Goal: Task Accomplishment & Management: Manage account settings

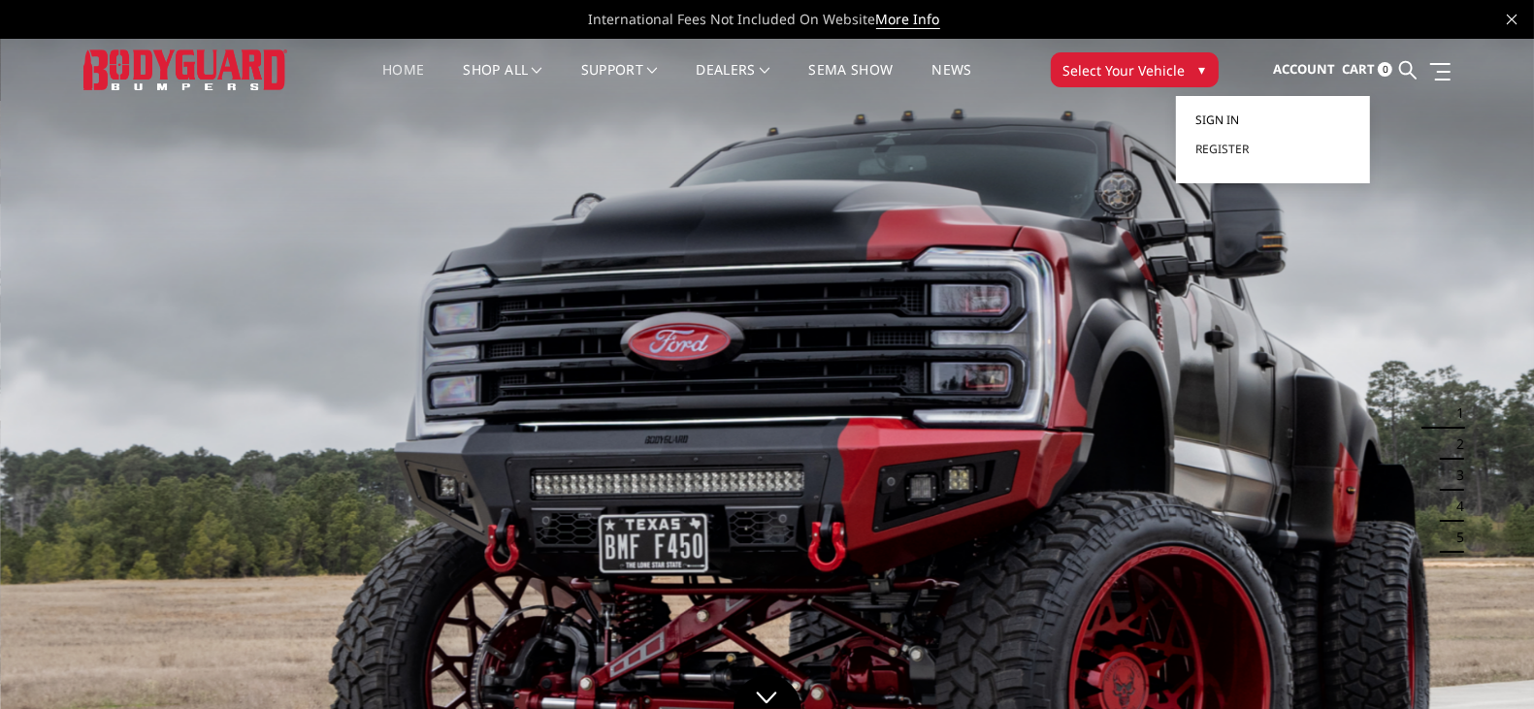
click at [1238, 117] on span "Sign in" at bounding box center [1217, 120] width 44 height 16
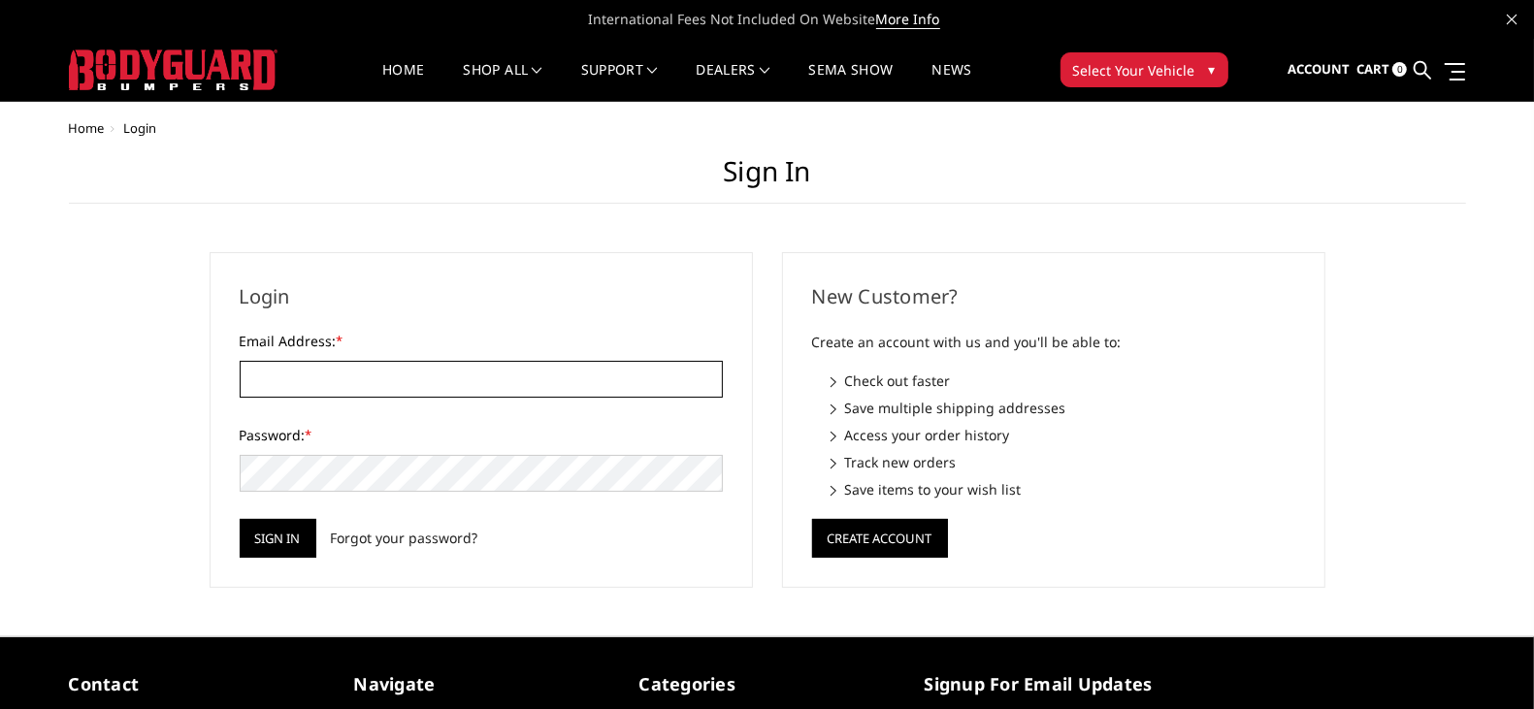
click at [458, 364] on input "Email Address: *" at bounding box center [481, 379] width 483 height 37
type input "[PERSON_NAME][EMAIL_ADDRESS][DOMAIN_NAME]"
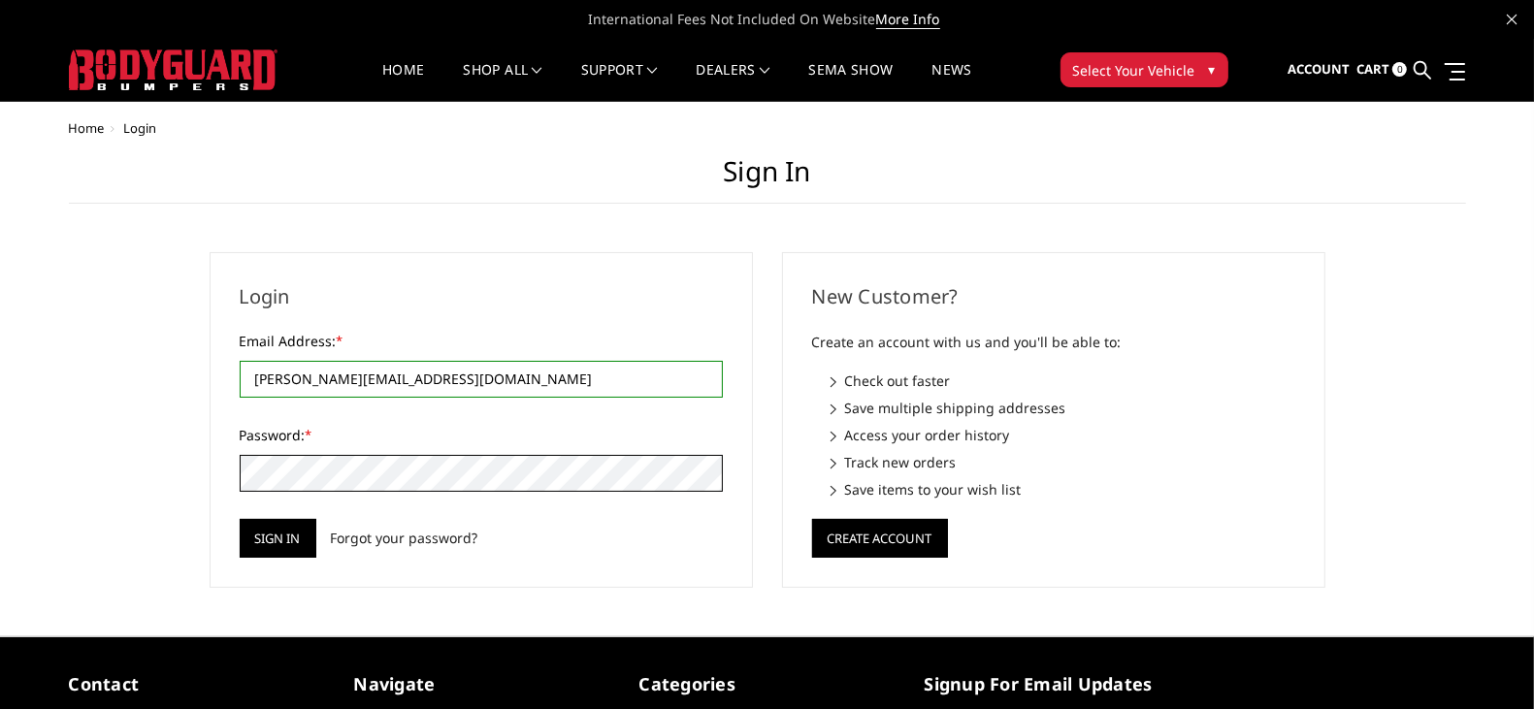
click at [240, 519] on input "Sign in" at bounding box center [278, 538] width 77 height 39
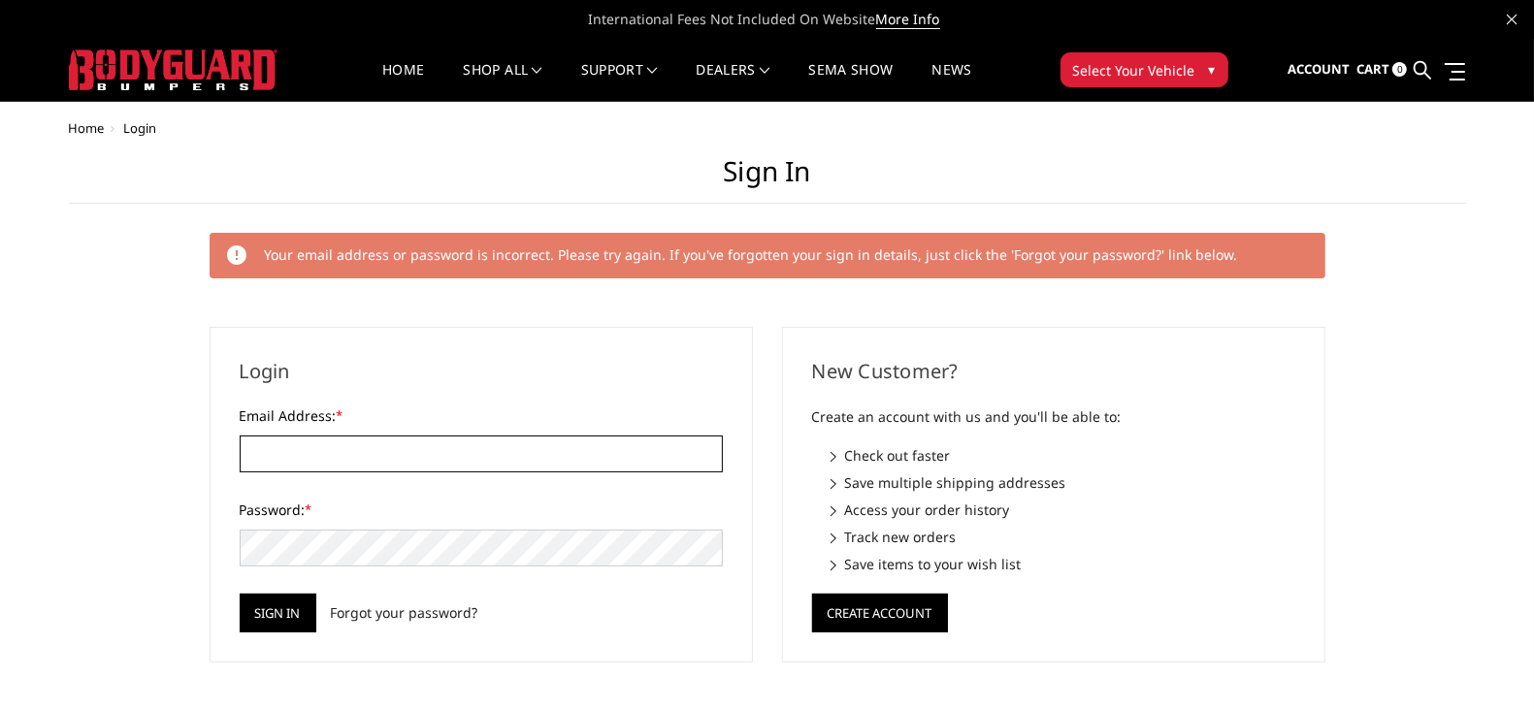
click at [315, 466] on input "Email Address: *" at bounding box center [481, 454] width 483 height 37
type input "[PERSON_NAME][EMAIL_ADDRESS][DOMAIN_NAME]"
click at [240, 594] on input "Sign in" at bounding box center [278, 613] width 77 height 39
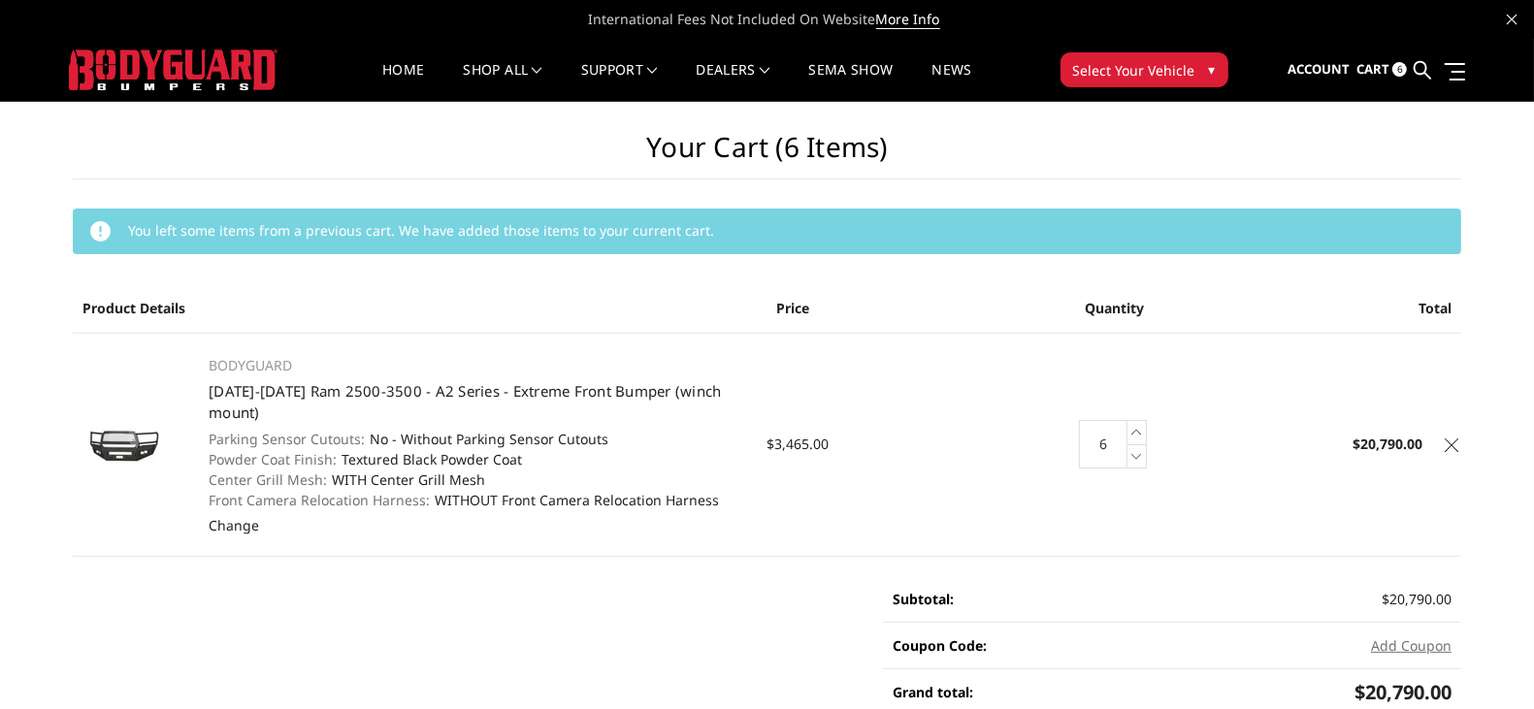
click at [1452, 446] on icon at bounding box center [1452, 445] width 14 height 14
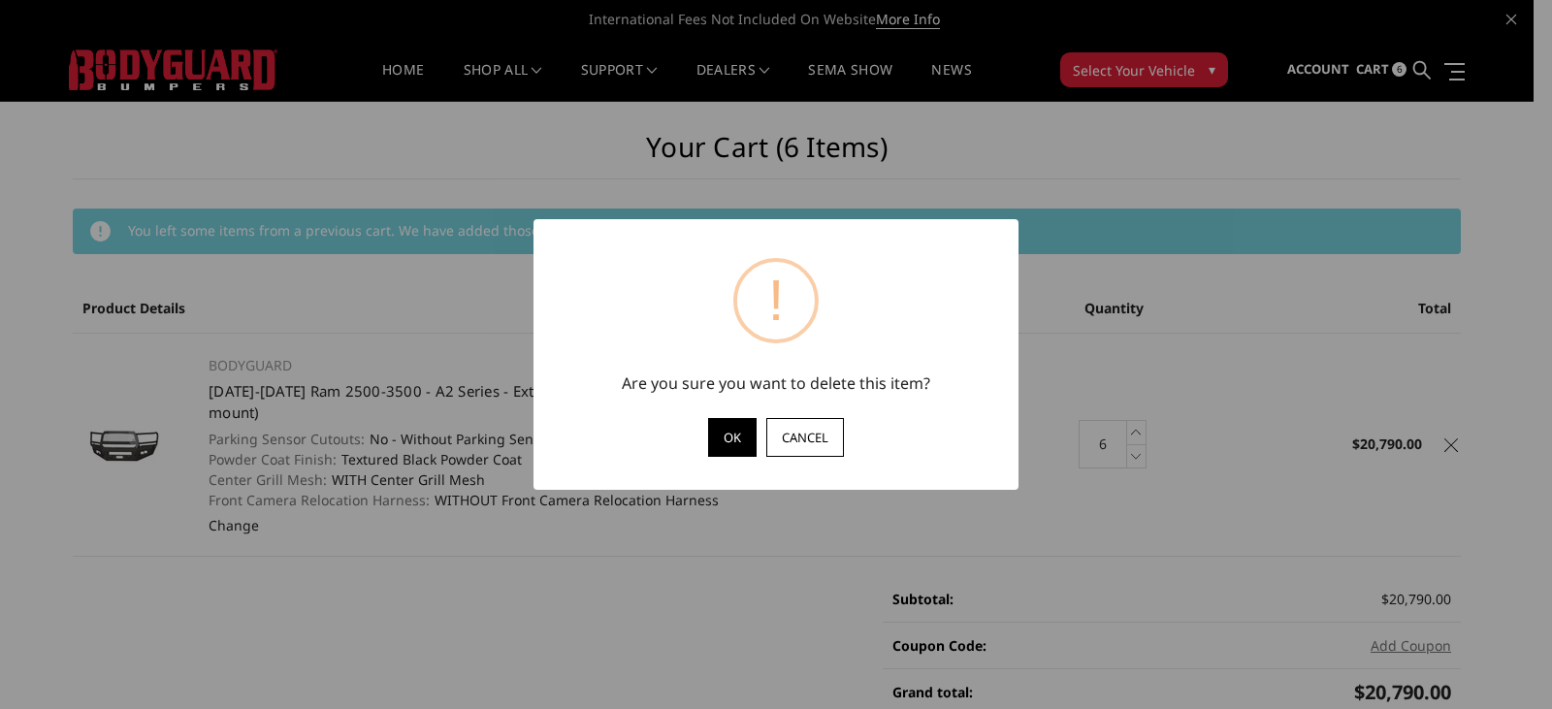
click at [730, 437] on button "OK" at bounding box center [732, 437] width 49 height 39
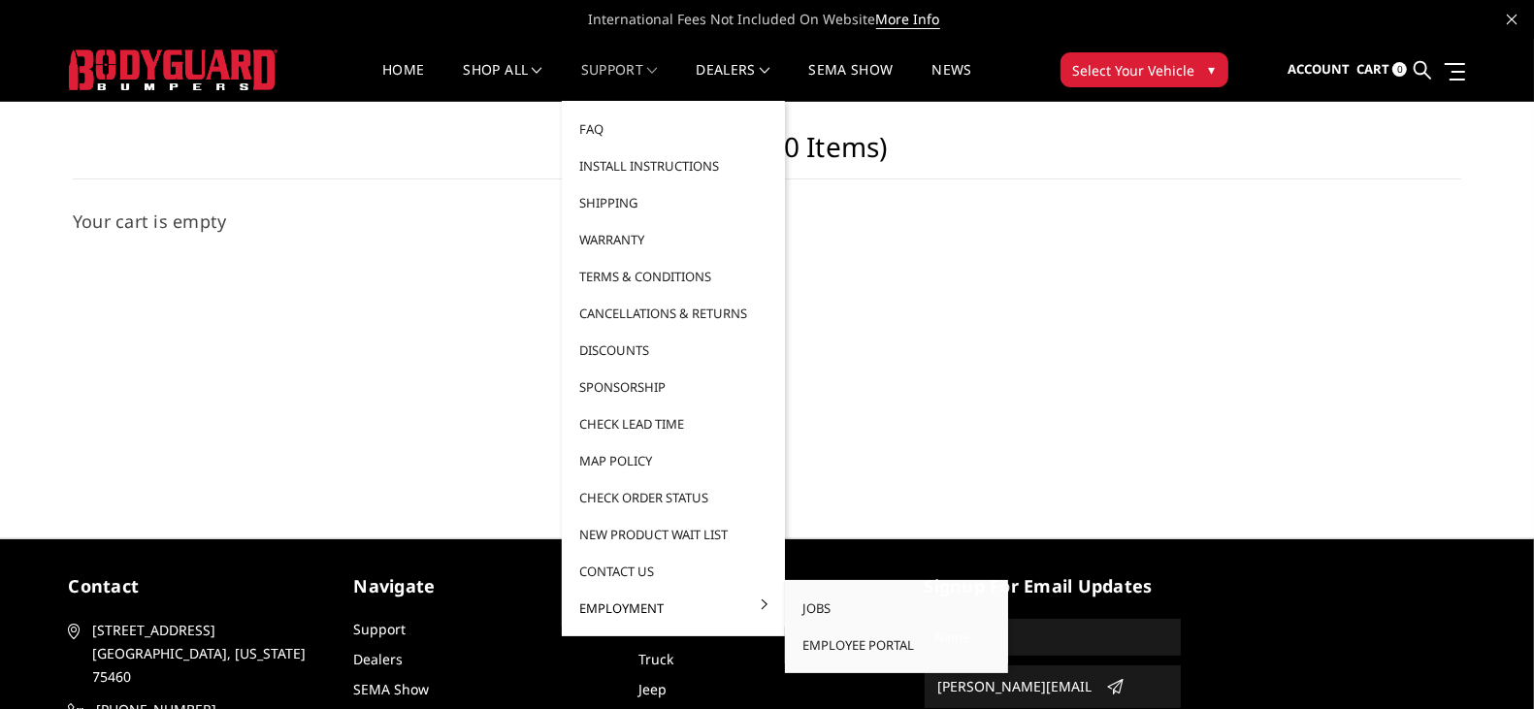
click at [652, 611] on link "Employment" at bounding box center [673, 608] width 208 height 37
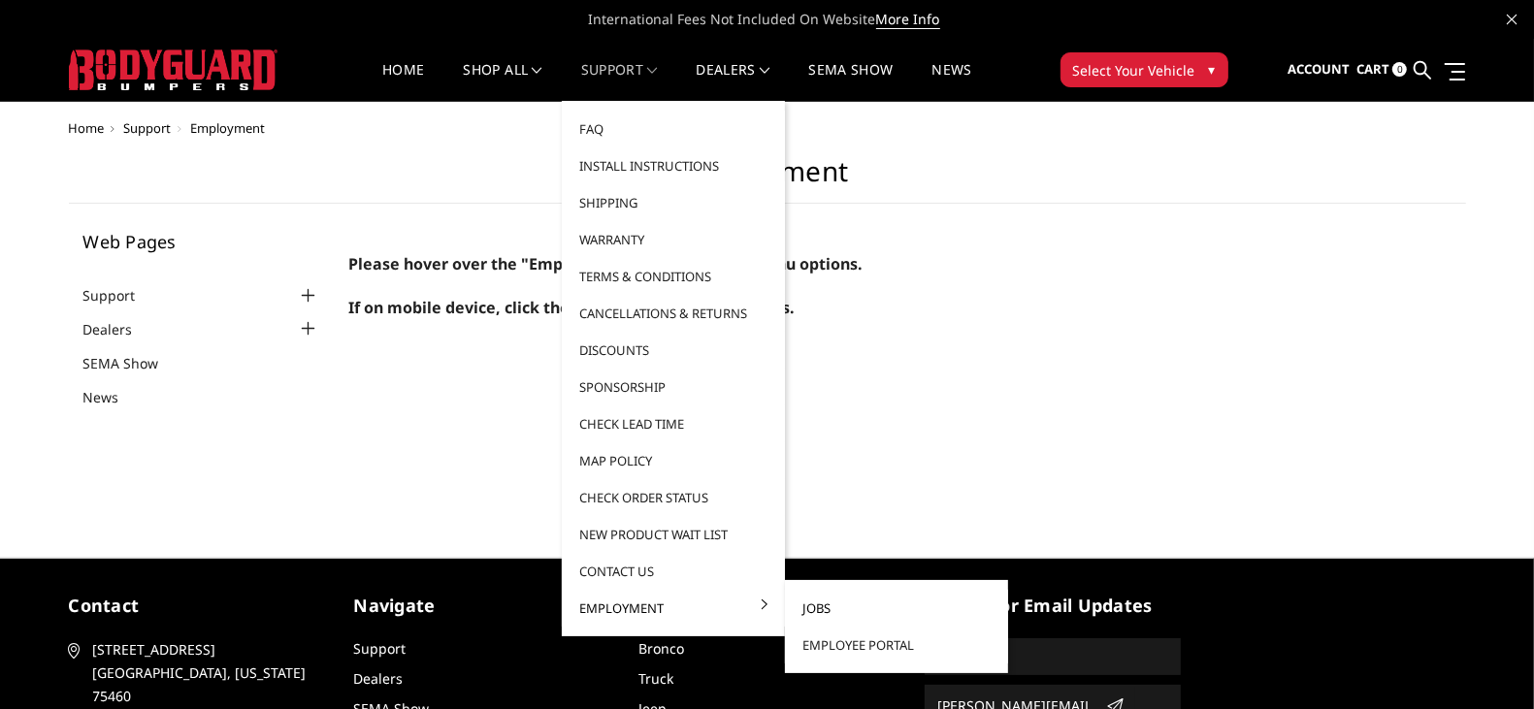
click at [829, 605] on link "Jobs" at bounding box center [897, 608] width 208 height 37
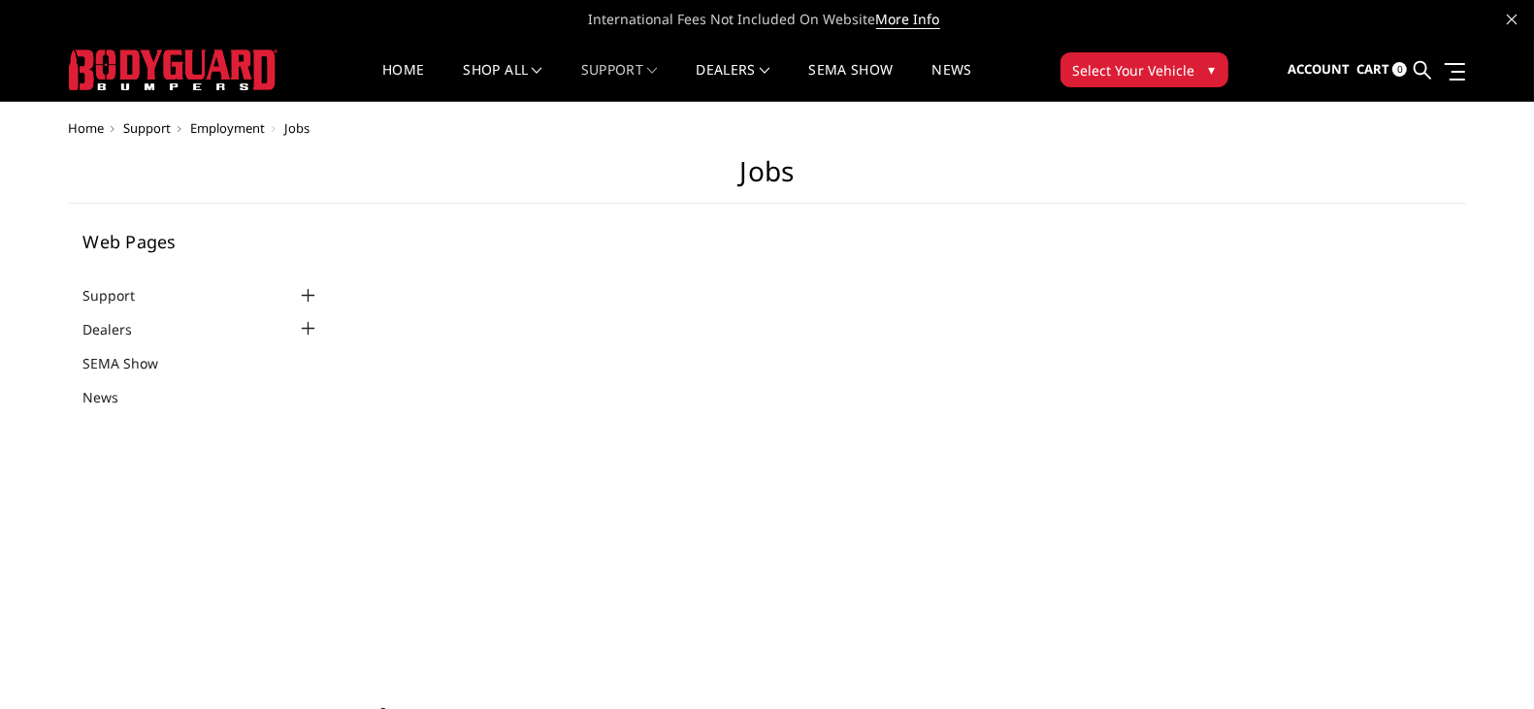
select select "US"
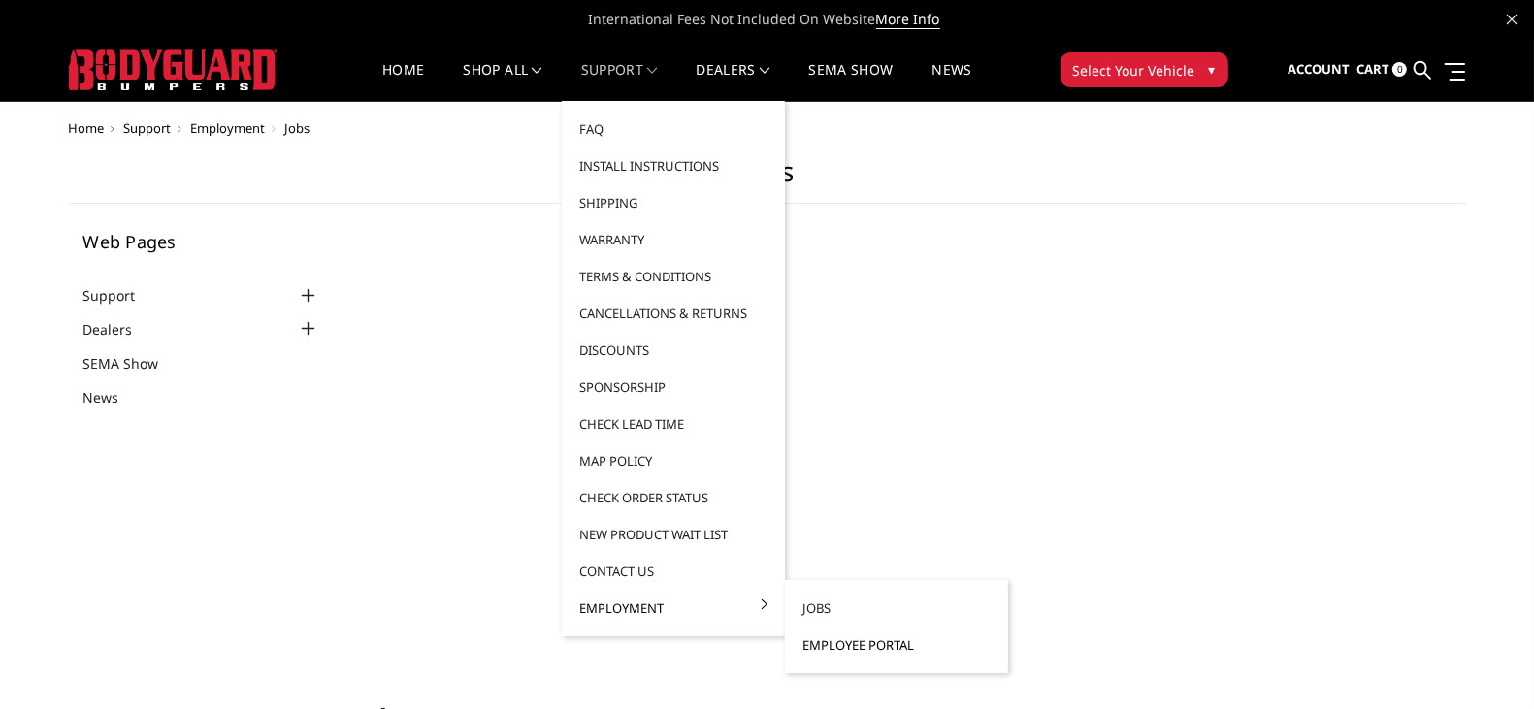
click at [836, 641] on link "Employee Portal" at bounding box center [897, 645] width 208 height 37
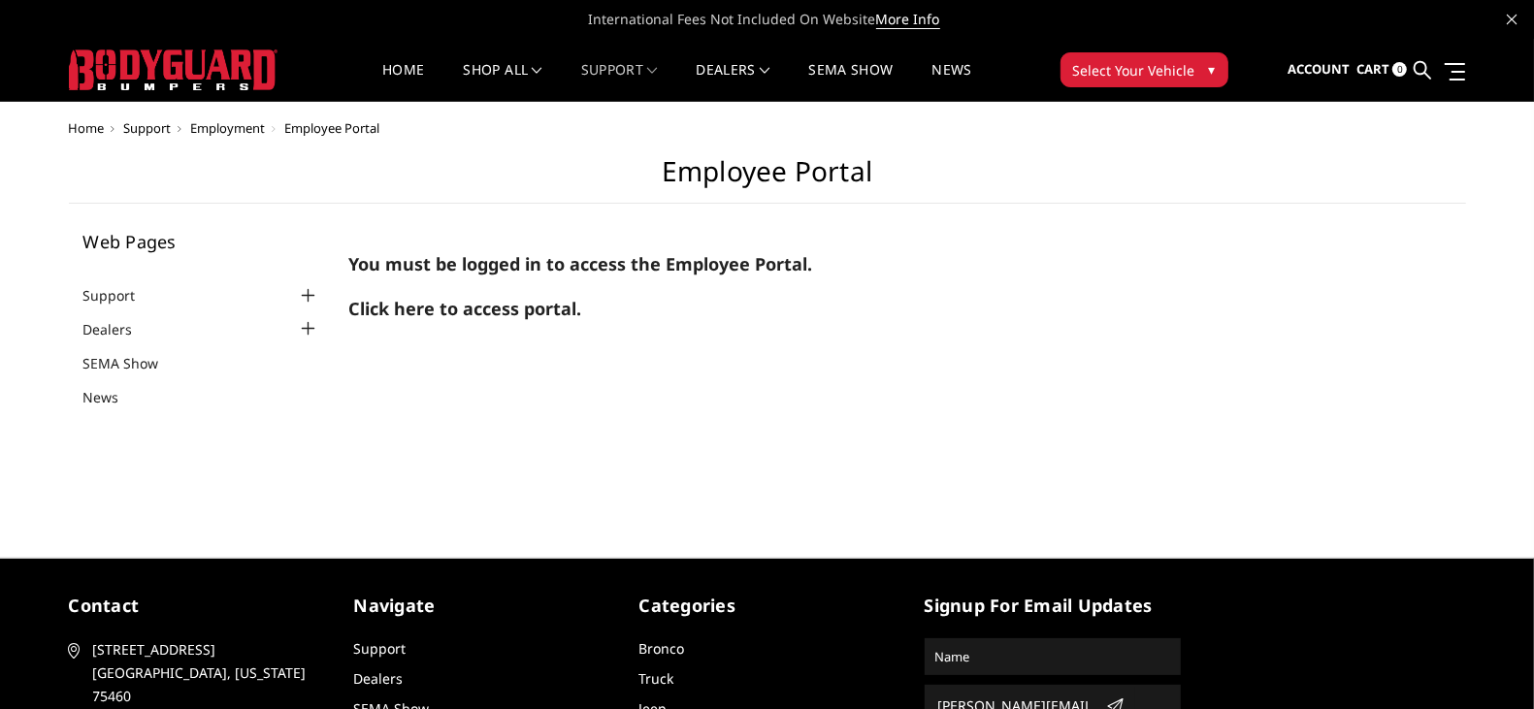
click at [1075, 226] on main "Employee Portal Web Pages Support FAQ Install Instructions Shipping Warranty Te…" at bounding box center [767, 291] width 1397 height 272
click at [495, 310] on span "Click here to access portal." at bounding box center [464, 308] width 233 height 23
click at [1272, 119] on link "Sign out" at bounding box center [1287, 120] width 155 height 29
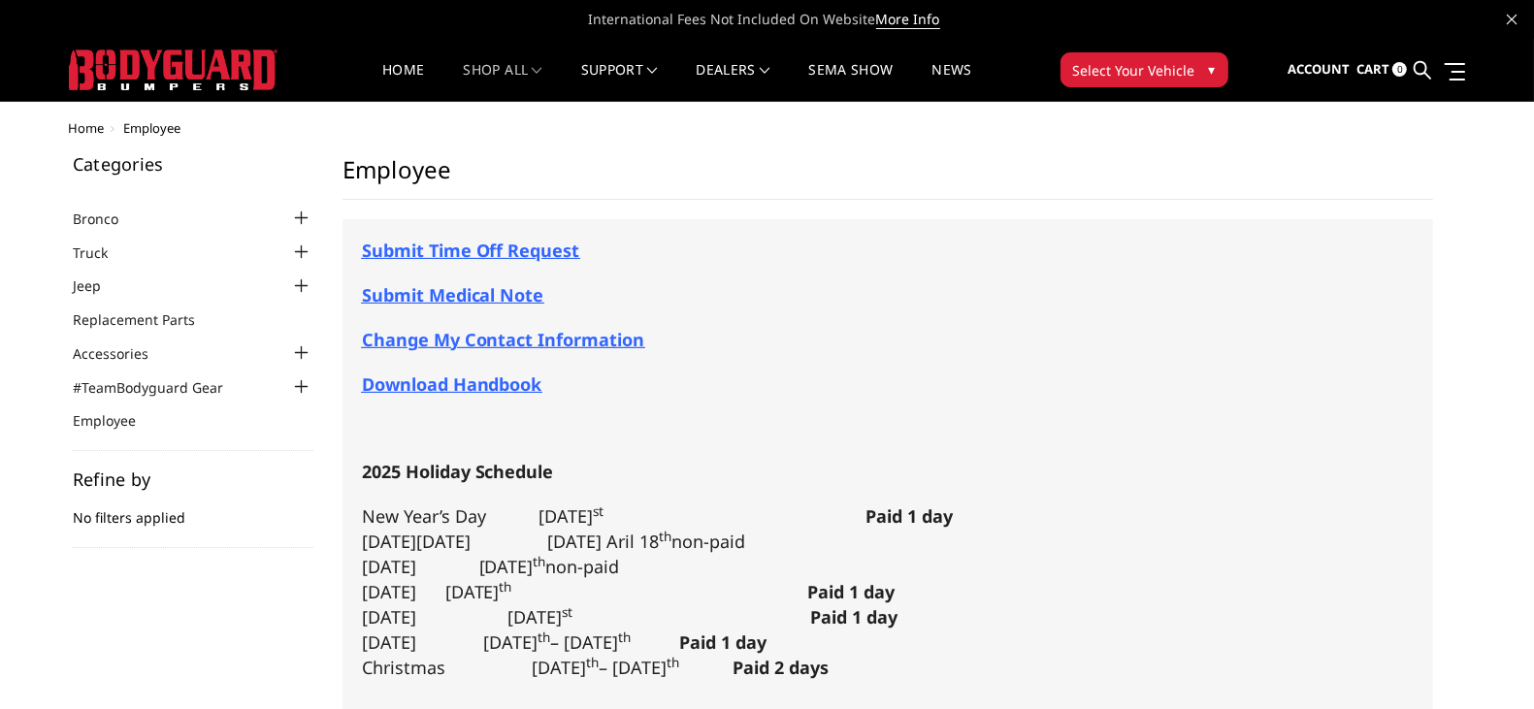
click at [510, 246] on span "Submit Time Off Request" at bounding box center [471, 250] width 218 height 23
click at [490, 298] on strong "Submit Medical Note" at bounding box center [453, 294] width 182 height 23
click at [494, 340] on strong "Change My Contact Information" at bounding box center [503, 339] width 283 height 23
click at [457, 389] on span "Download Handbook" at bounding box center [452, 384] width 180 height 23
click at [1270, 115] on link "Sign out" at bounding box center [1287, 120] width 155 height 29
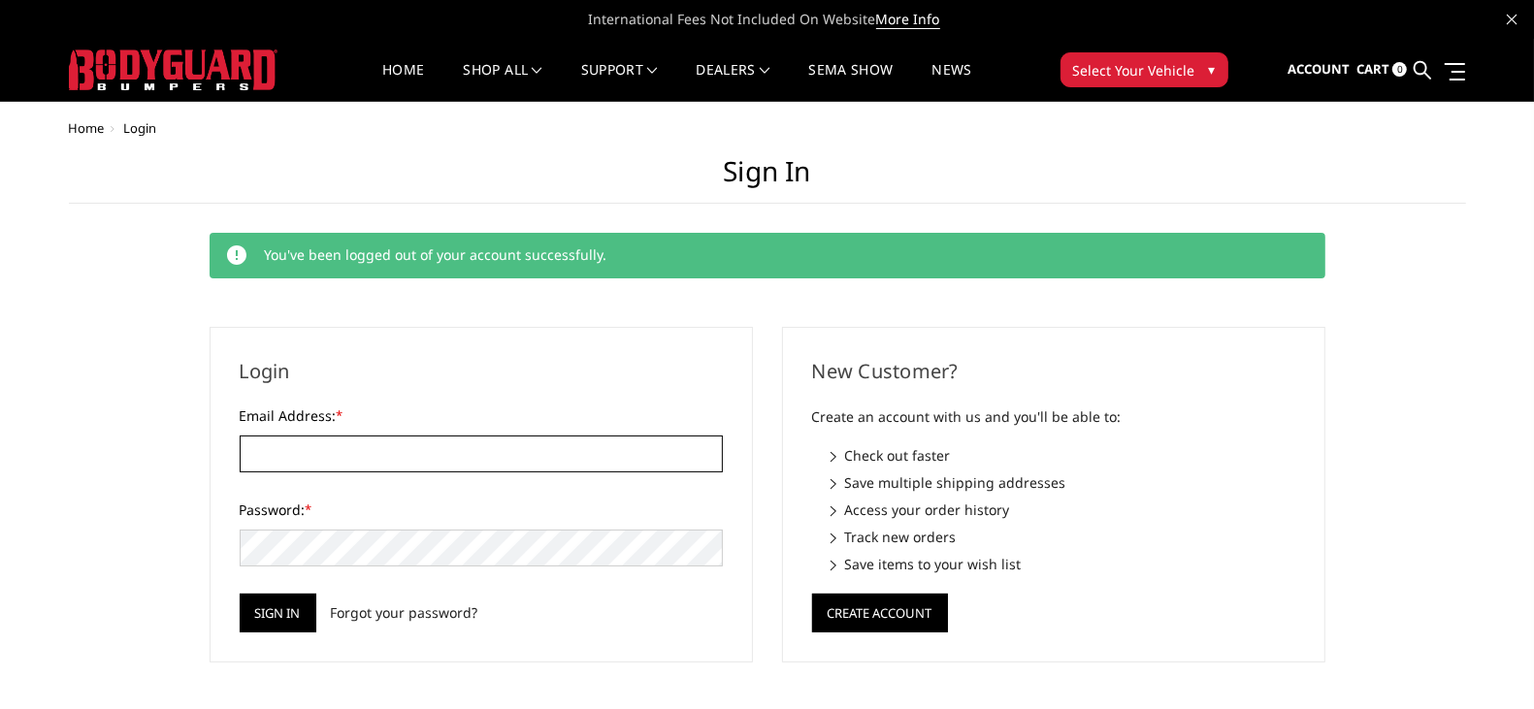
type input "[PERSON_NAME][EMAIL_ADDRESS][DOMAIN_NAME]"
click at [235, 54] on img at bounding box center [173, 69] width 209 height 41
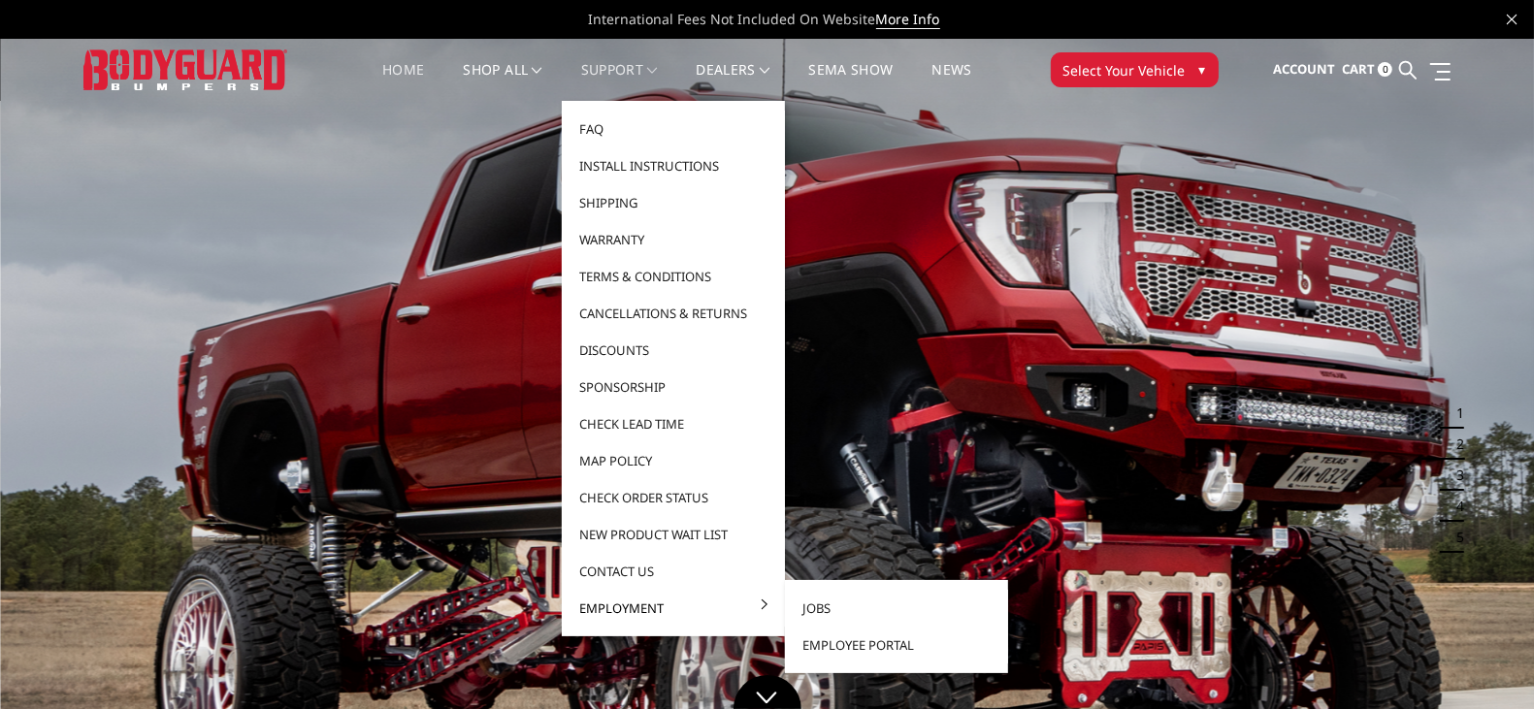
click at [650, 605] on link "Employment" at bounding box center [673, 608] width 208 height 37
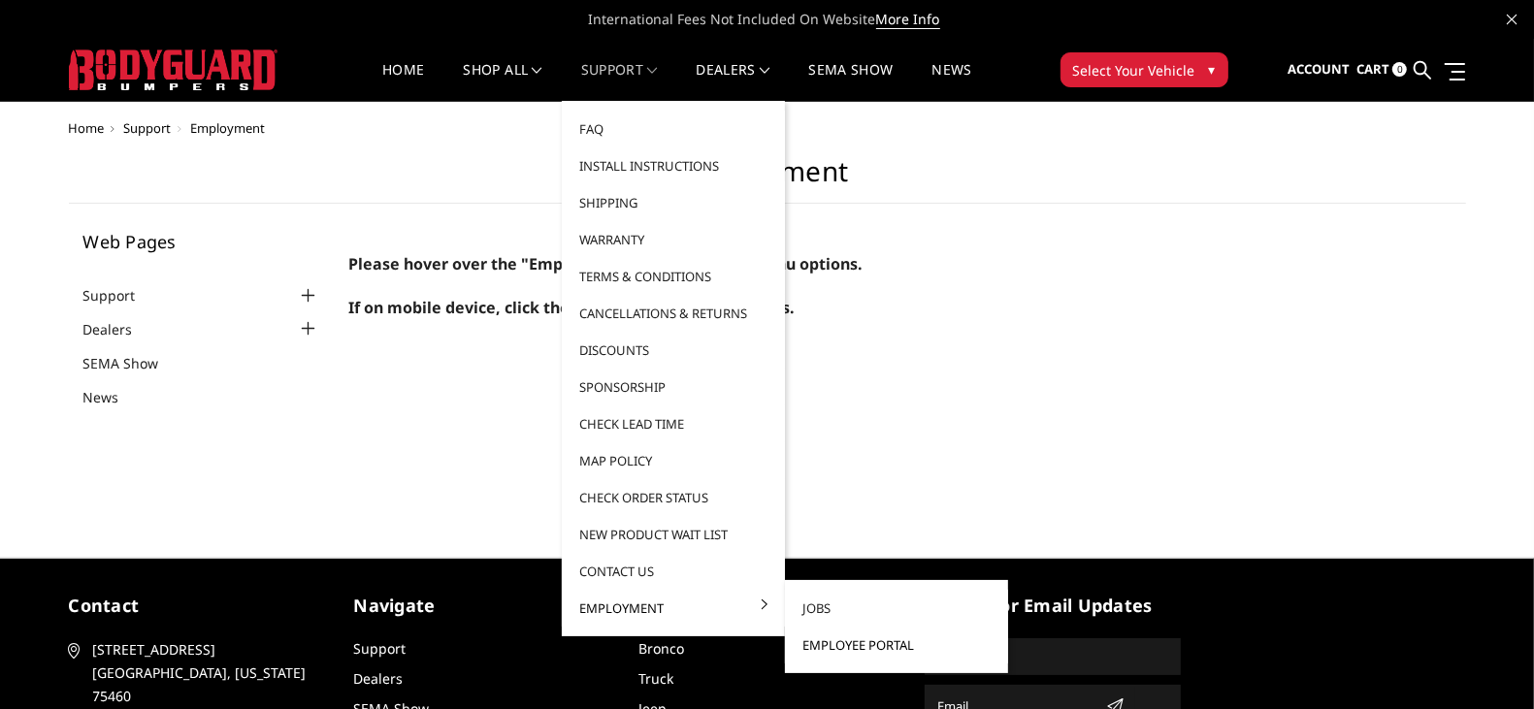
click at [856, 647] on link "Employee Portal" at bounding box center [897, 645] width 208 height 37
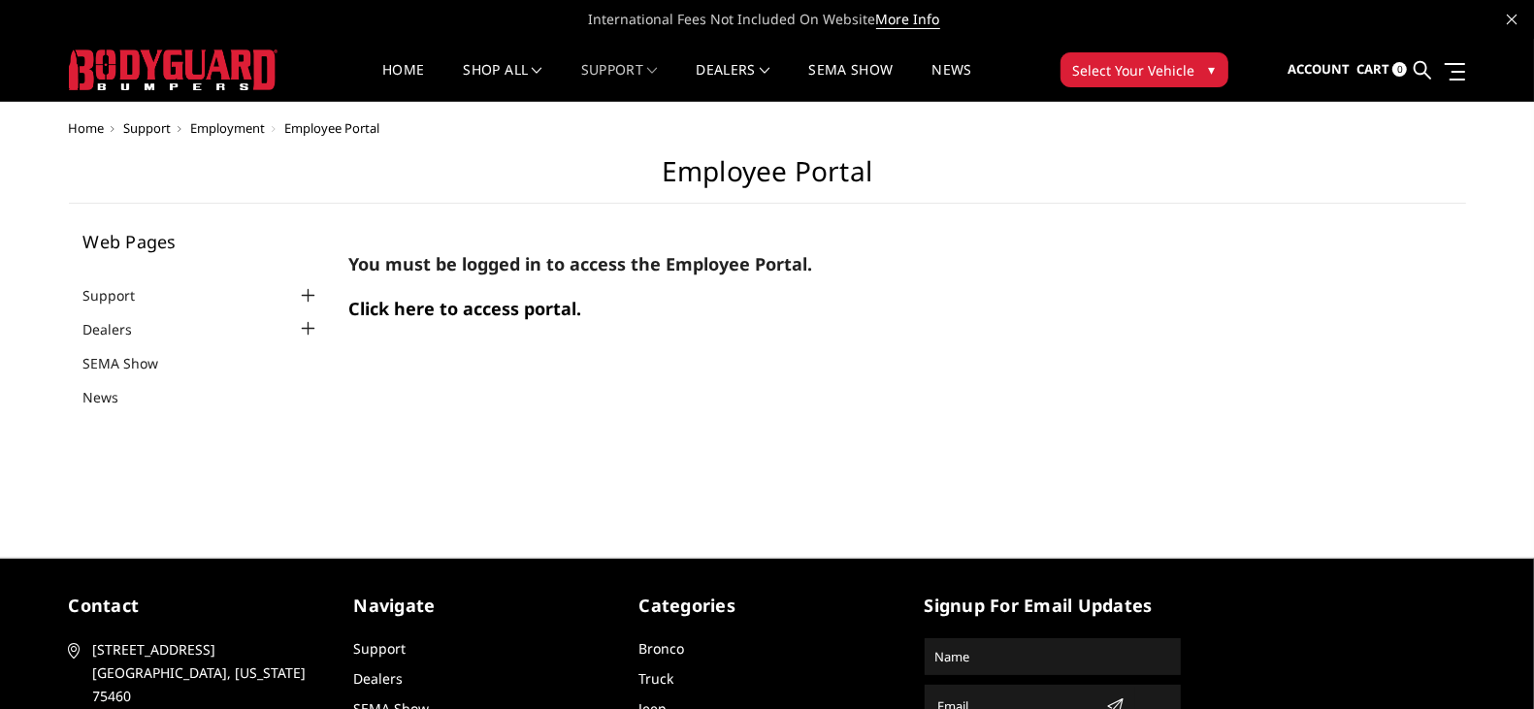
click at [468, 316] on span "Click here to access portal." at bounding box center [464, 308] width 233 height 23
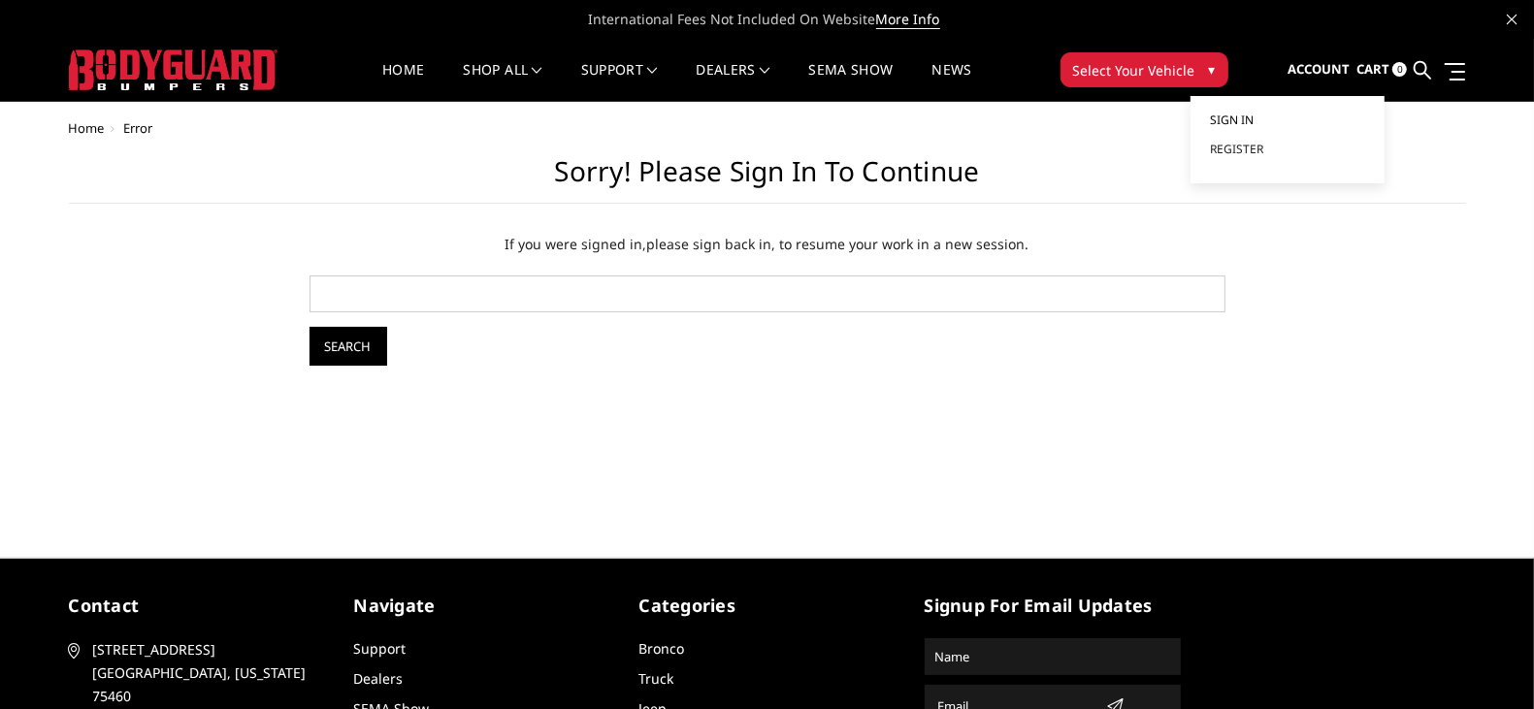
click at [1250, 117] on span "Sign in" at bounding box center [1232, 120] width 44 height 16
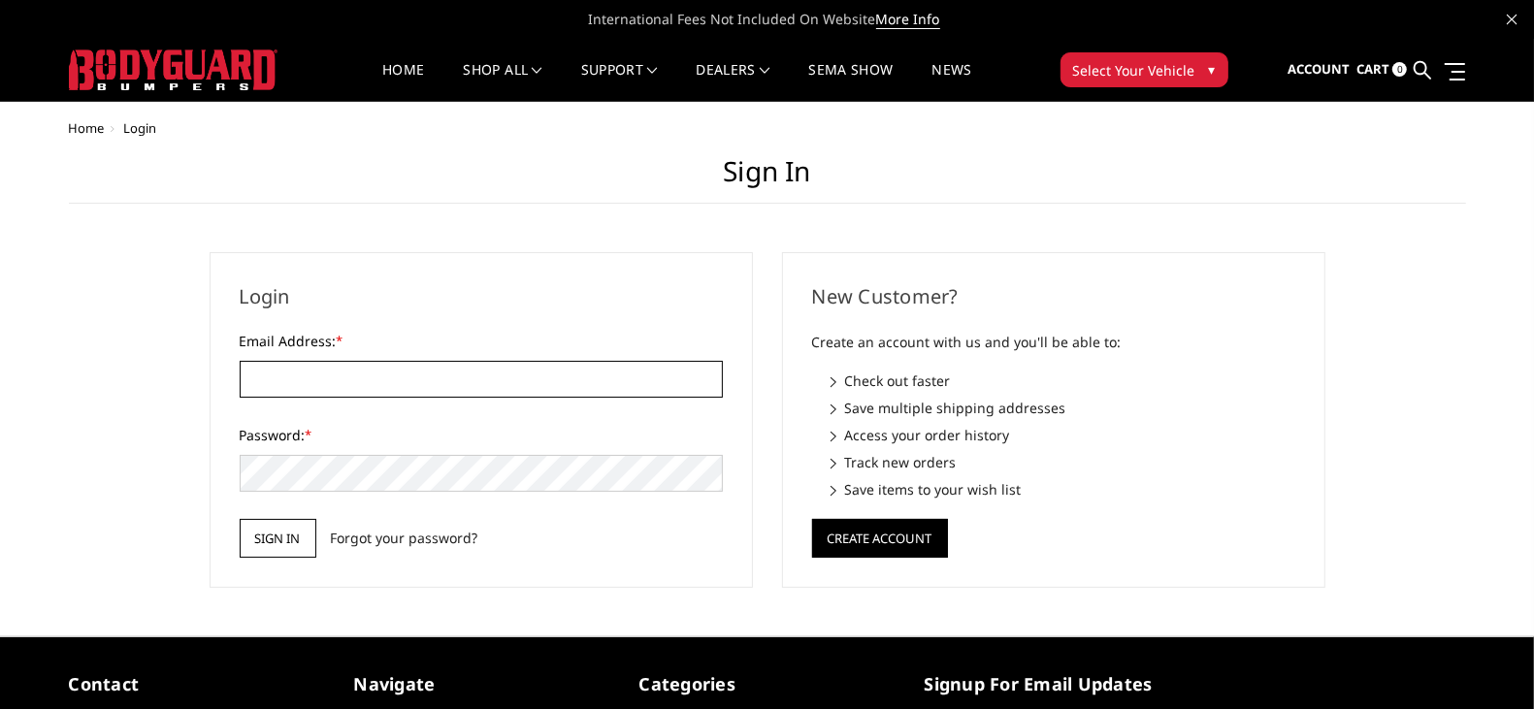
type input "[PERSON_NAME][EMAIL_ADDRESS][DOMAIN_NAME]"
click at [285, 544] on input "Sign in" at bounding box center [278, 538] width 77 height 39
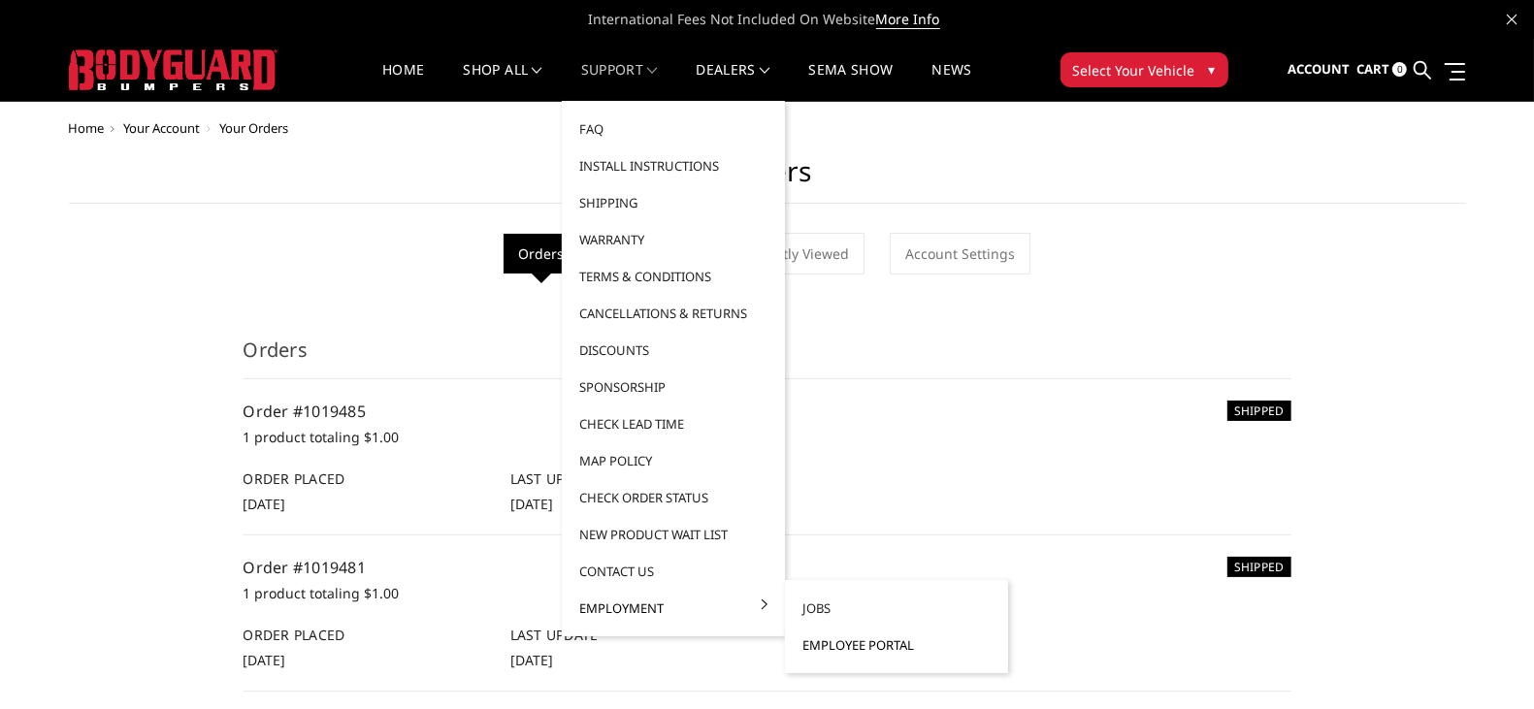
click at [839, 646] on link "Employee Portal" at bounding box center [897, 645] width 208 height 37
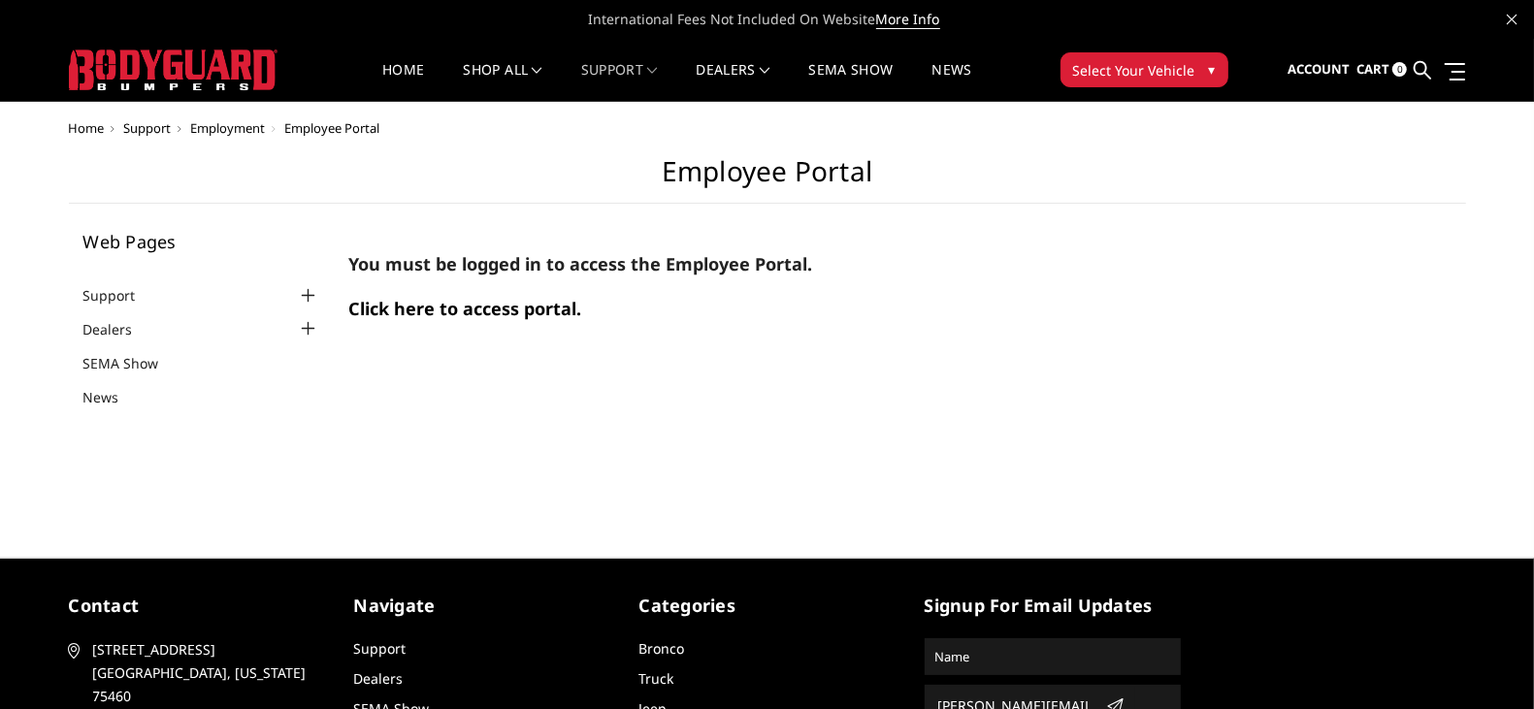
click at [391, 307] on span "Click here to access portal." at bounding box center [464, 308] width 233 height 23
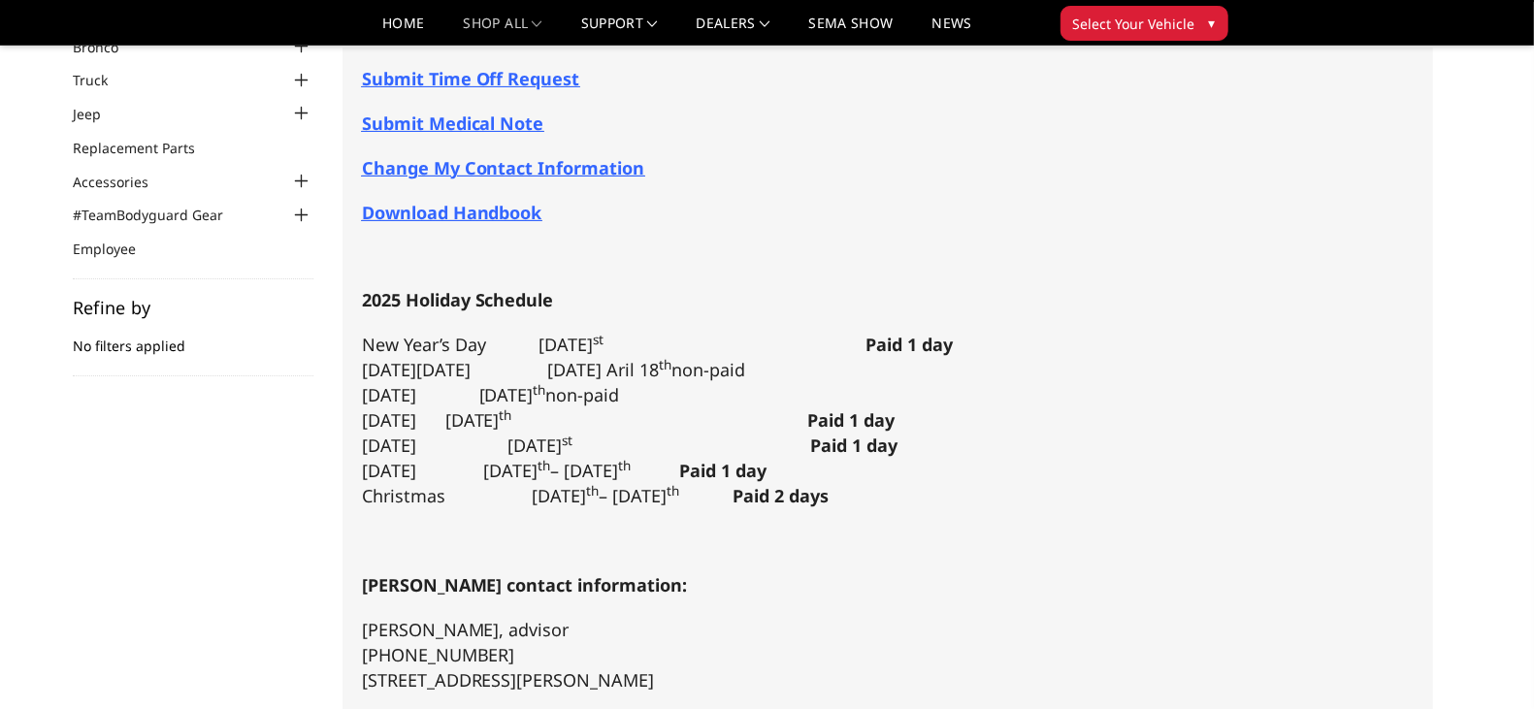
scroll to position [120, 0]
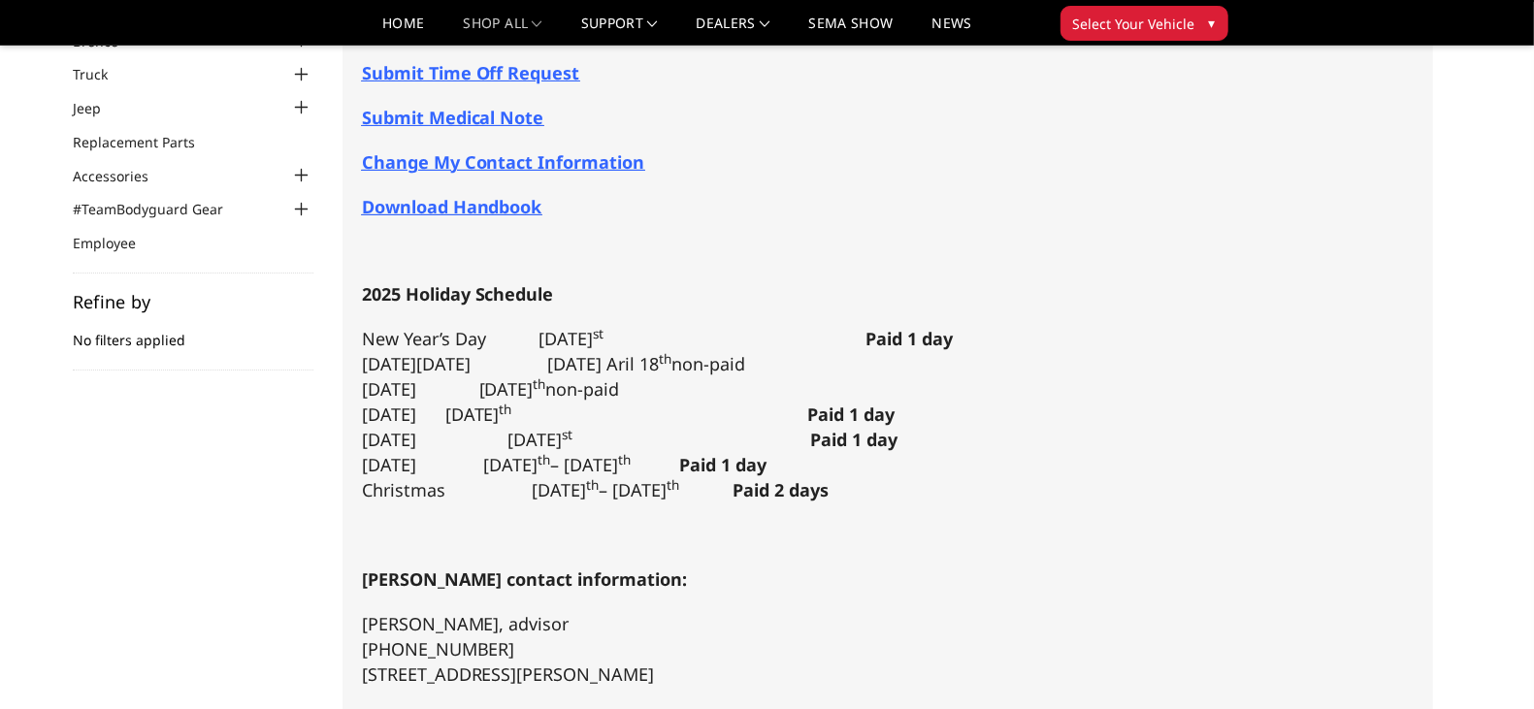
drag, startPoint x: 930, startPoint y: 360, endPoint x: 1006, endPoint y: 360, distance: 75.7
click at [1006, 360] on p "New Year’s Day [DATE] Paid 1 day [DATE][DATE] [DATE] Aril 18 th non-paid [DATE]…" at bounding box center [888, 415] width 1052 height 177
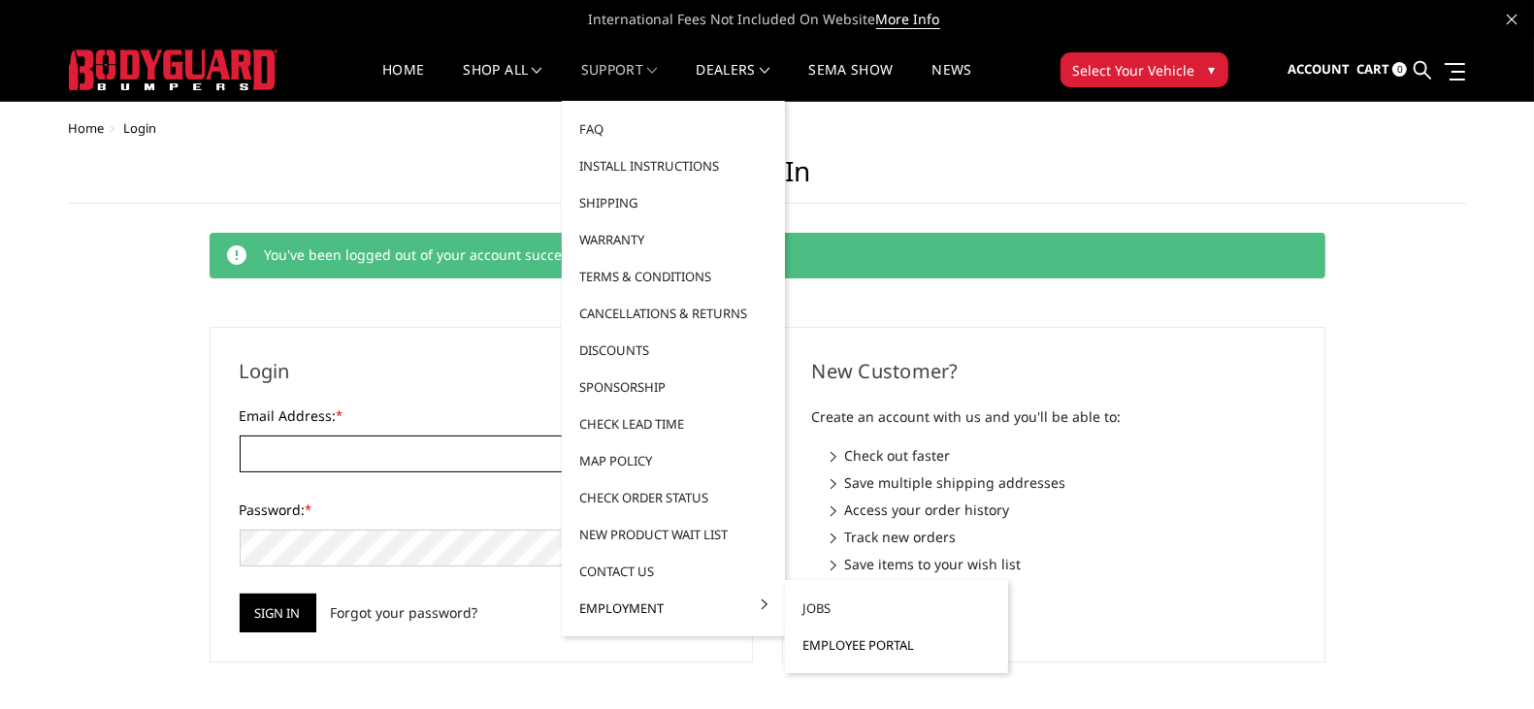
type input "[PERSON_NAME][EMAIL_ADDRESS][DOMAIN_NAME]"
click at [875, 646] on link "Employee Portal" at bounding box center [897, 645] width 208 height 37
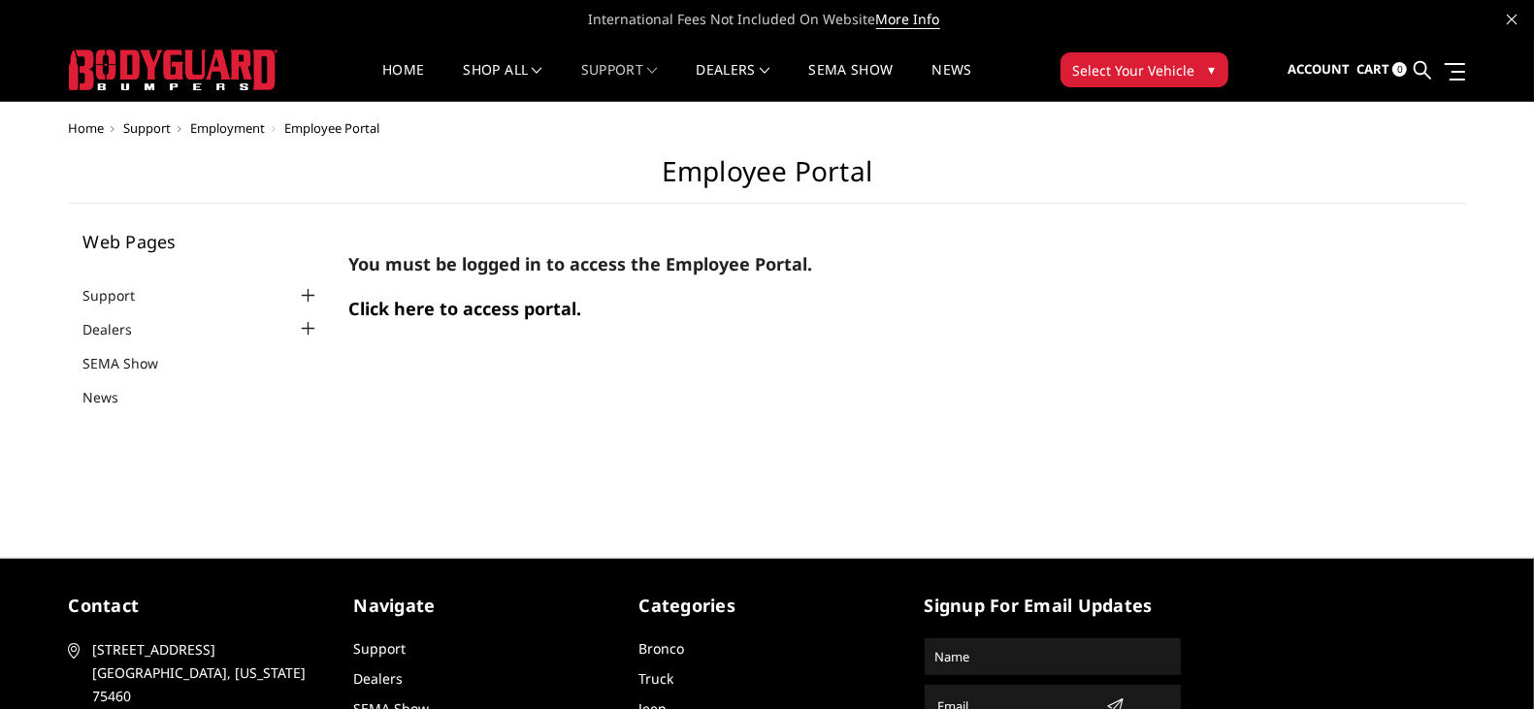
click at [517, 312] on span "Click here to access portal." at bounding box center [464, 308] width 233 height 23
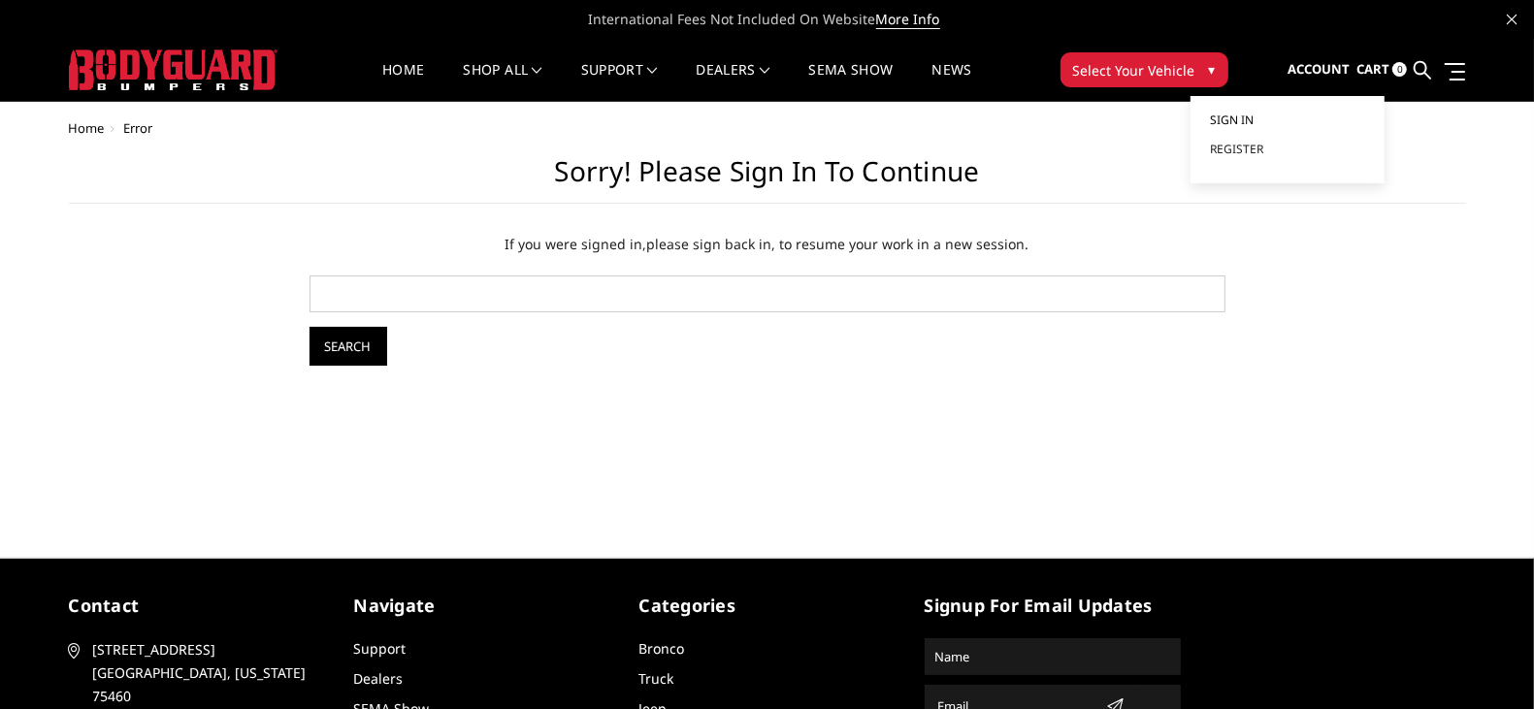
click at [1304, 122] on link "Sign in" at bounding box center [1287, 120] width 155 height 29
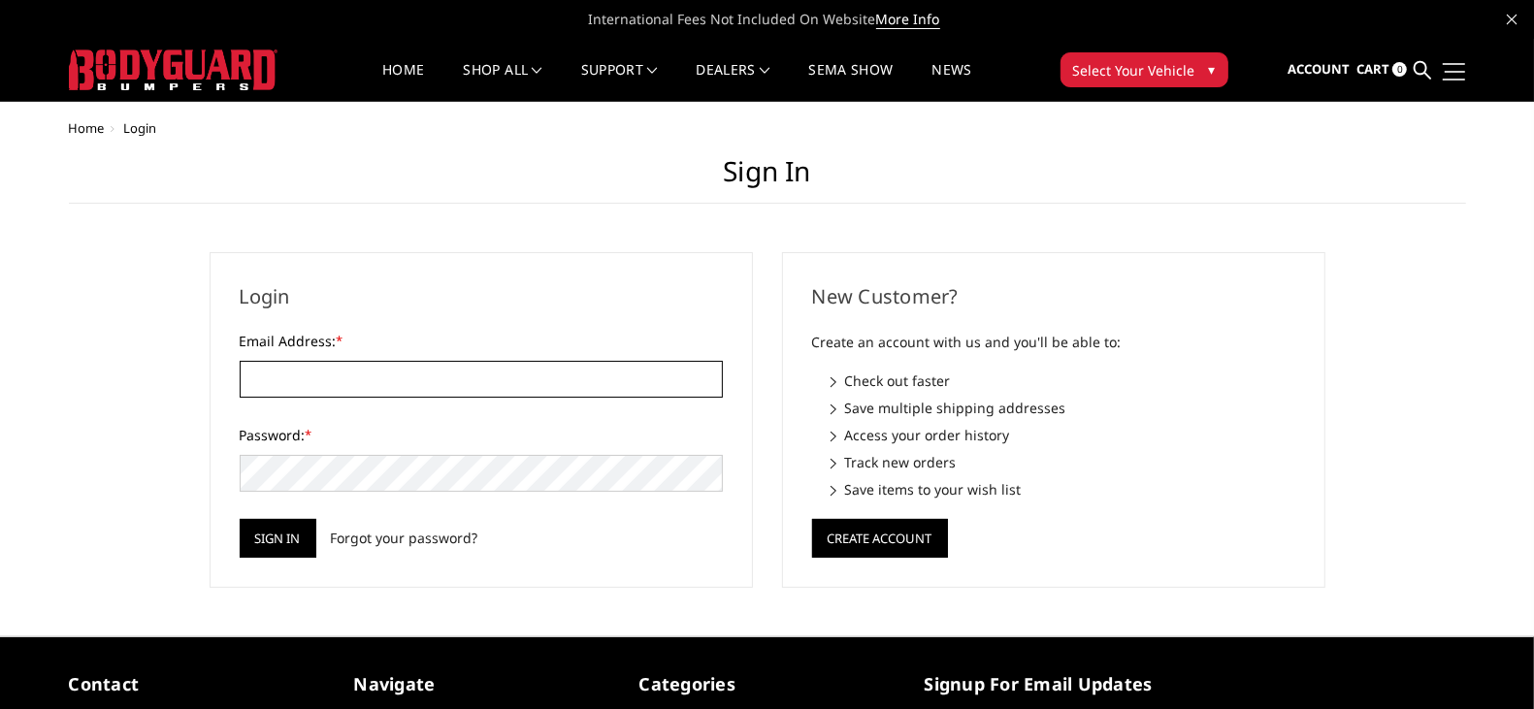
type input "[PERSON_NAME][EMAIL_ADDRESS][DOMAIN_NAME]"
click at [1455, 71] on span at bounding box center [1455, 72] width 20 height 2
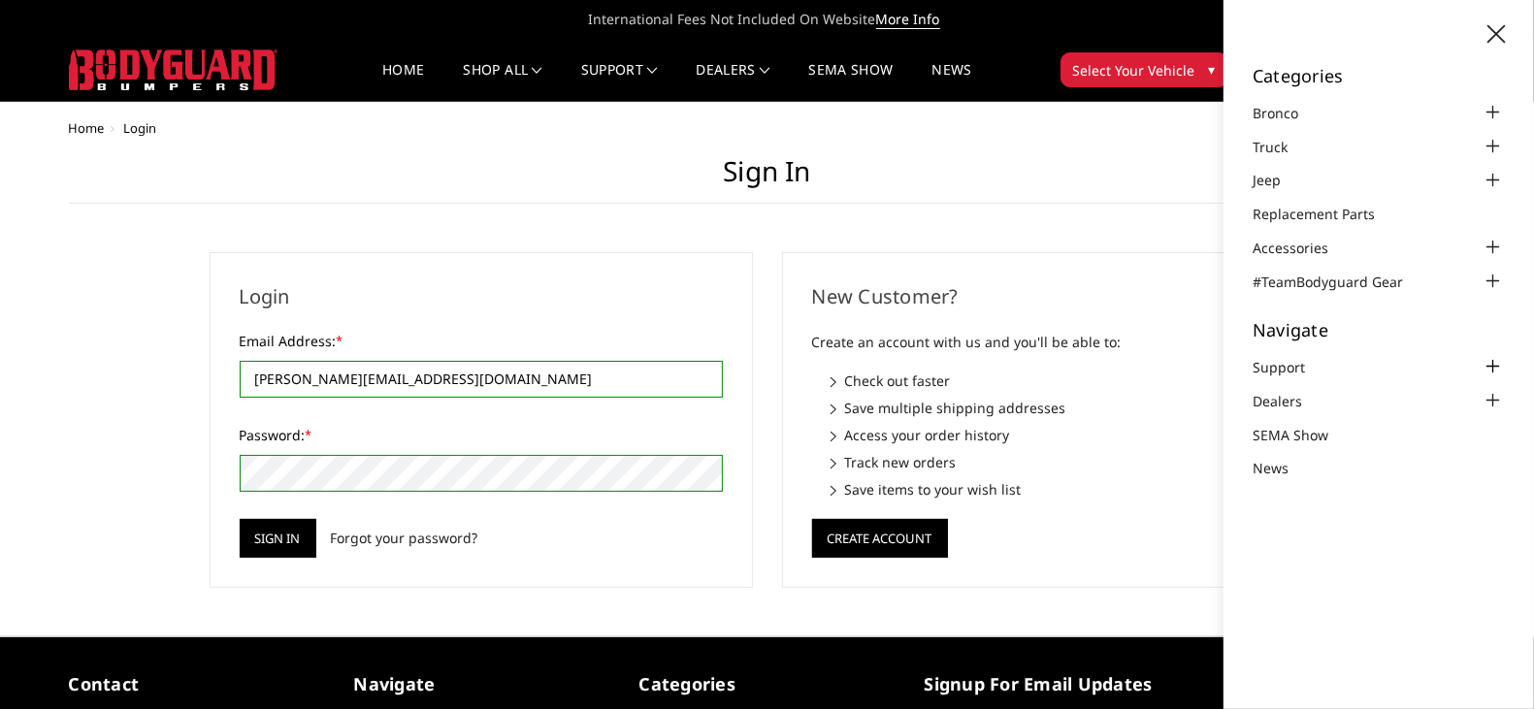
click at [1496, 362] on div at bounding box center [1492, 366] width 23 height 23
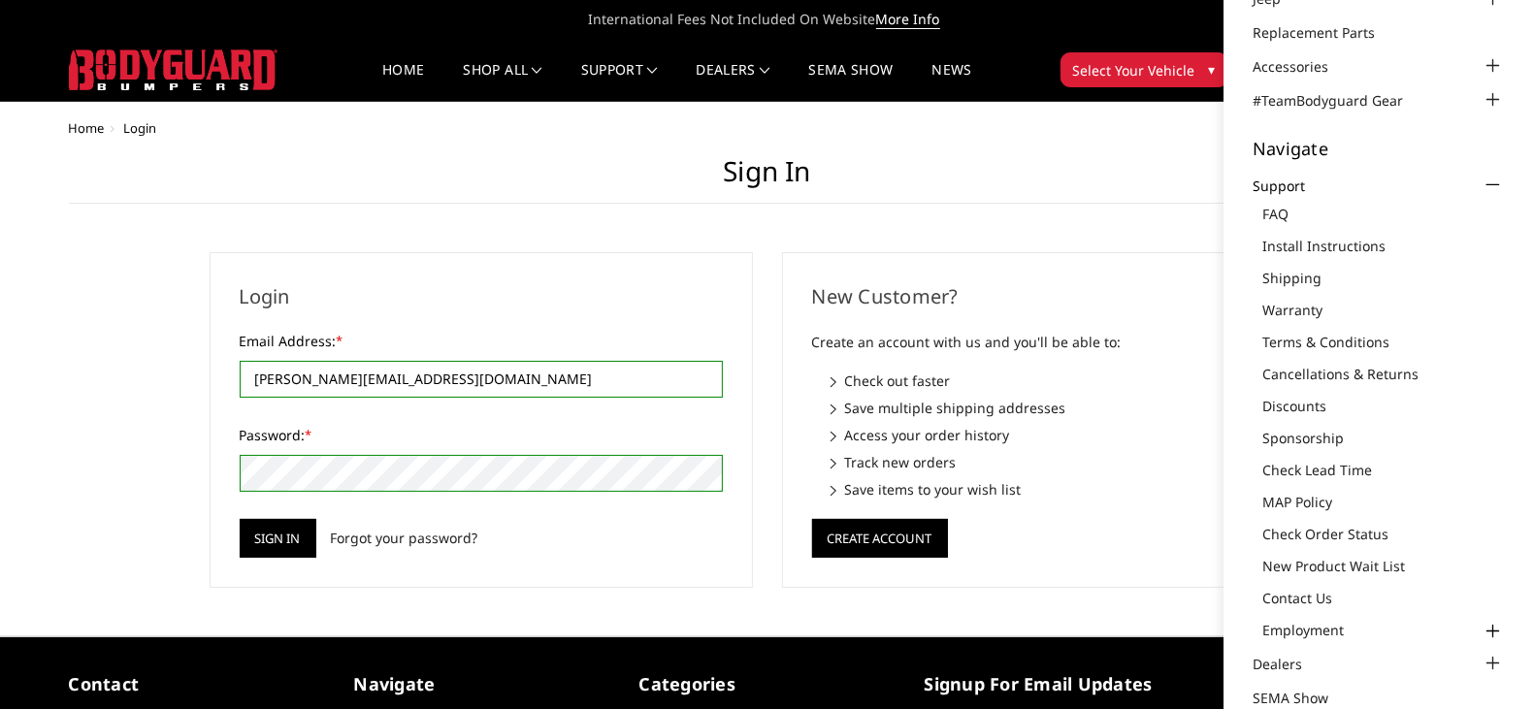
scroll to position [240, 0]
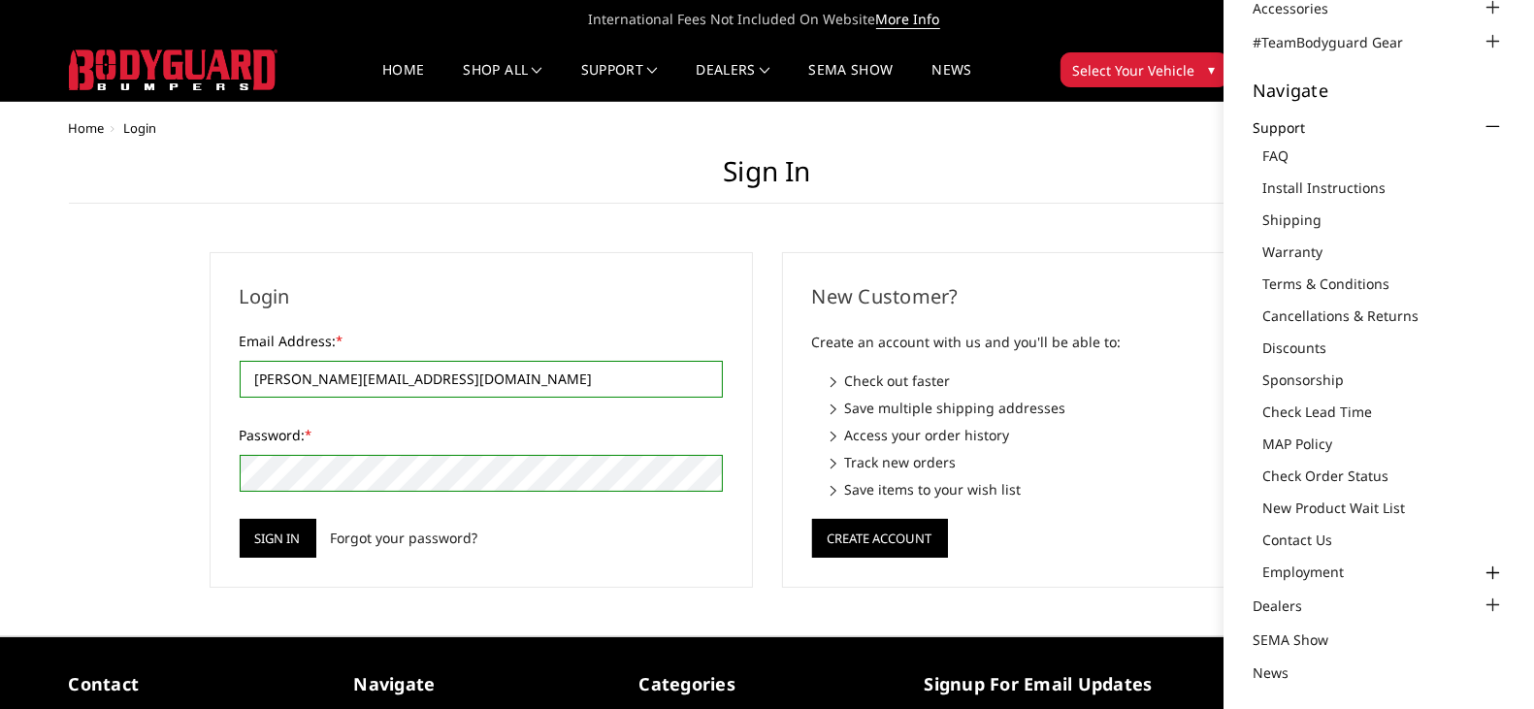
click at [1481, 568] on div at bounding box center [1492, 573] width 23 height 23
click at [1163, 152] on div "Home Login Sign in Login Email Address: * [PERSON_NAME][EMAIL_ADDRESS][DOMAIN_N…" at bounding box center [767, 354] width 1397 height 467
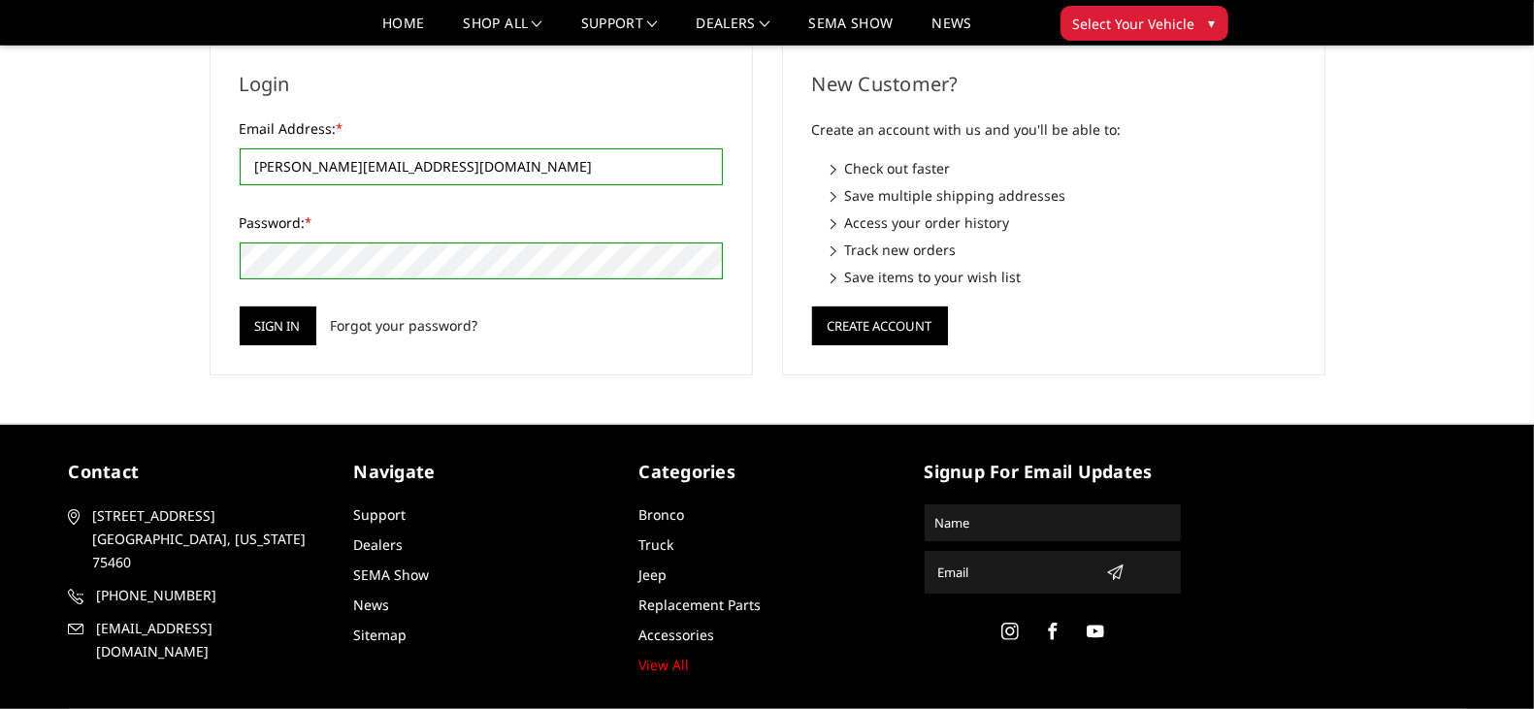
scroll to position [120, 0]
